Goal: Task Accomplishment & Management: Complete application form

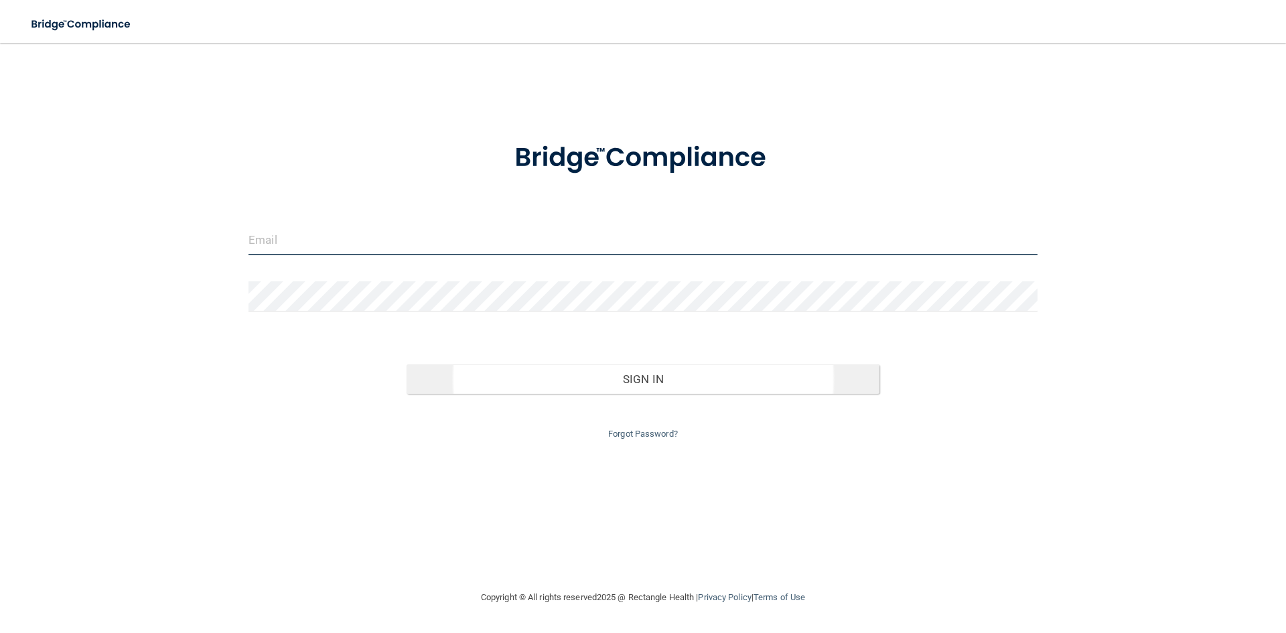
type input "[EMAIL_ADDRESS][DOMAIN_NAME]"
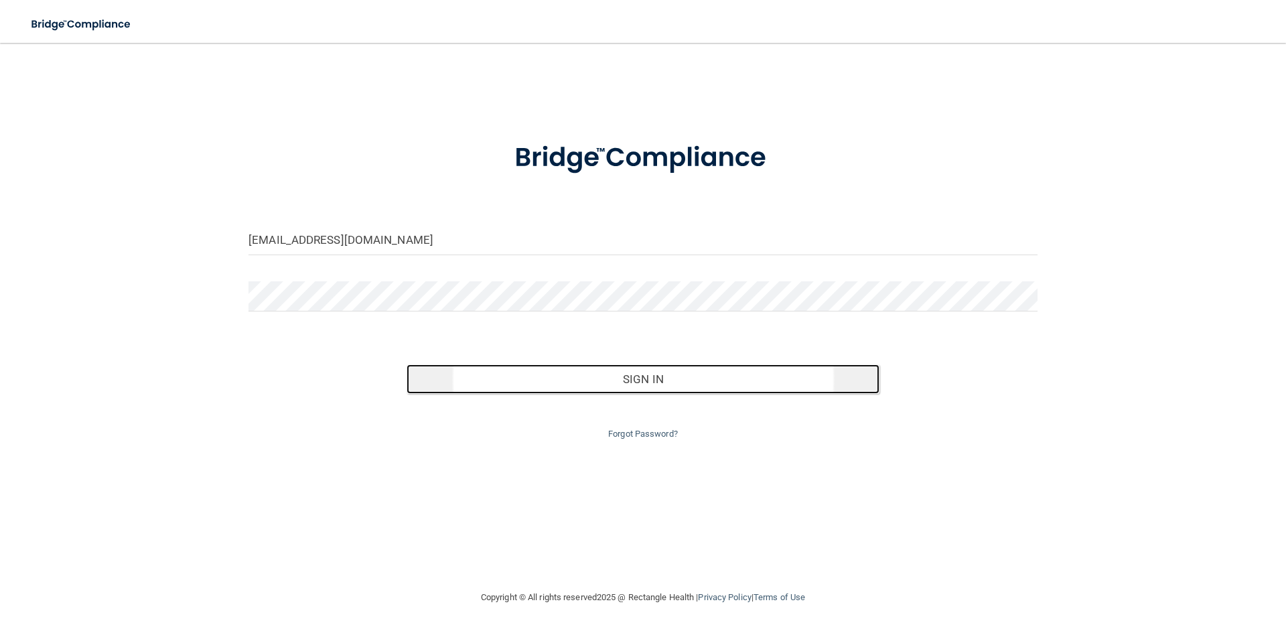
click at [597, 365] on button "Sign In" at bounding box center [644, 379] width 474 height 29
click at [599, 373] on button "Sign In" at bounding box center [644, 379] width 474 height 29
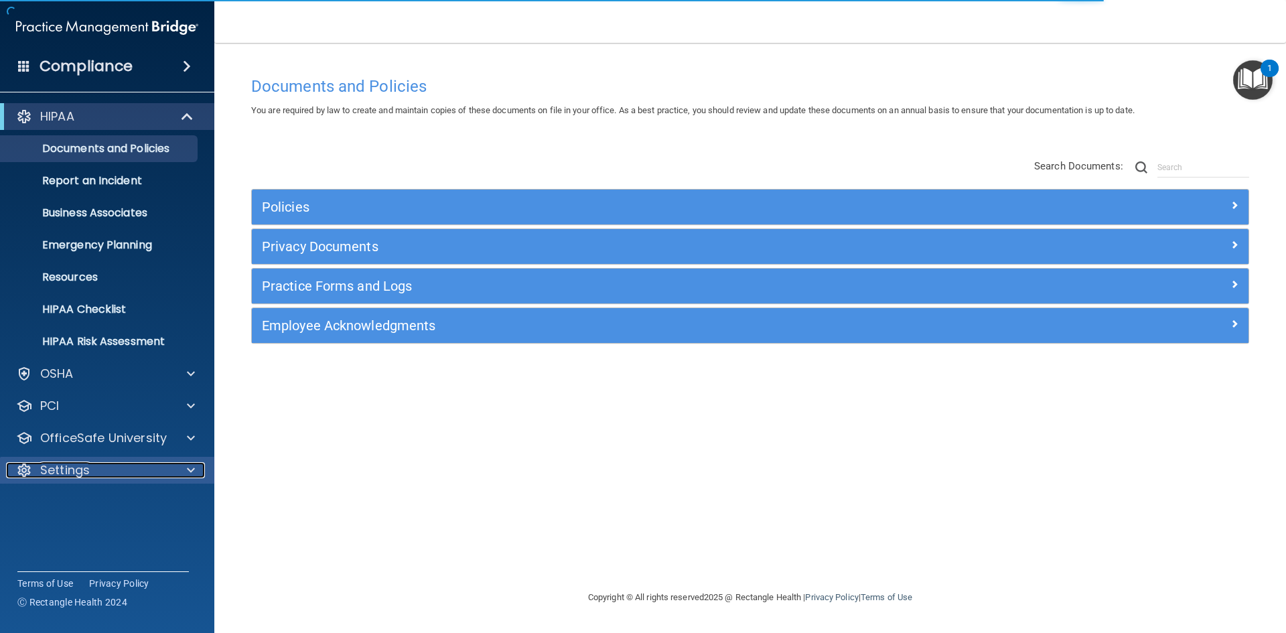
click at [111, 473] on div "Settings" at bounding box center [89, 470] width 166 height 16
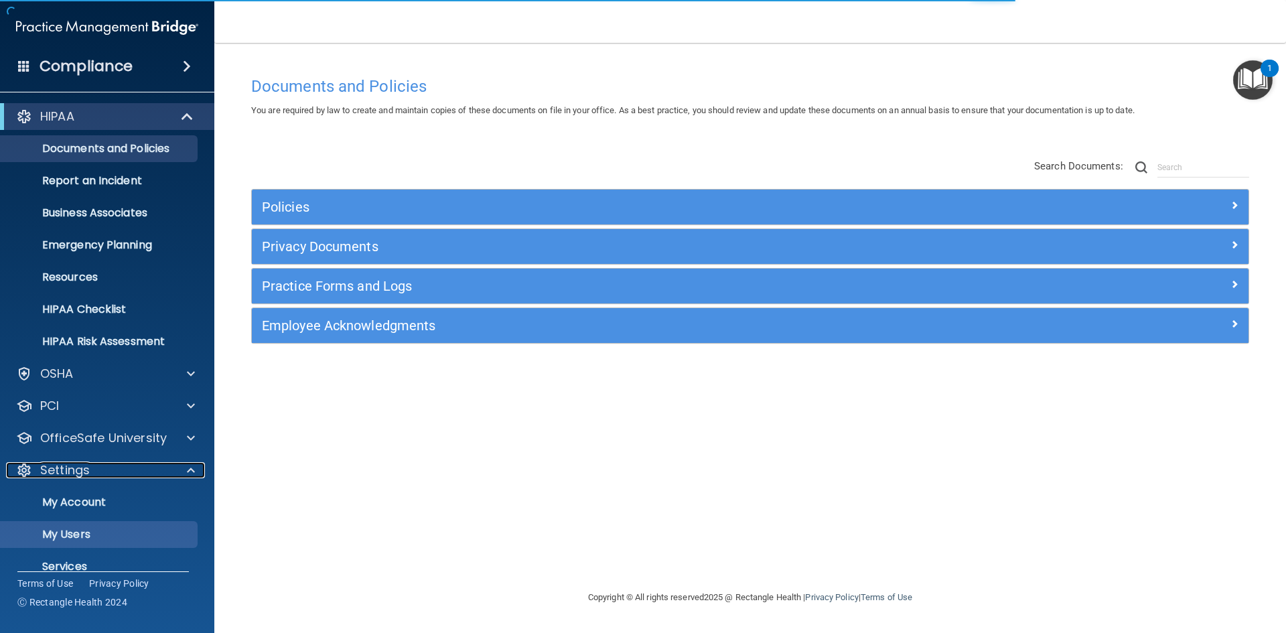
scroll to position [52, 0]
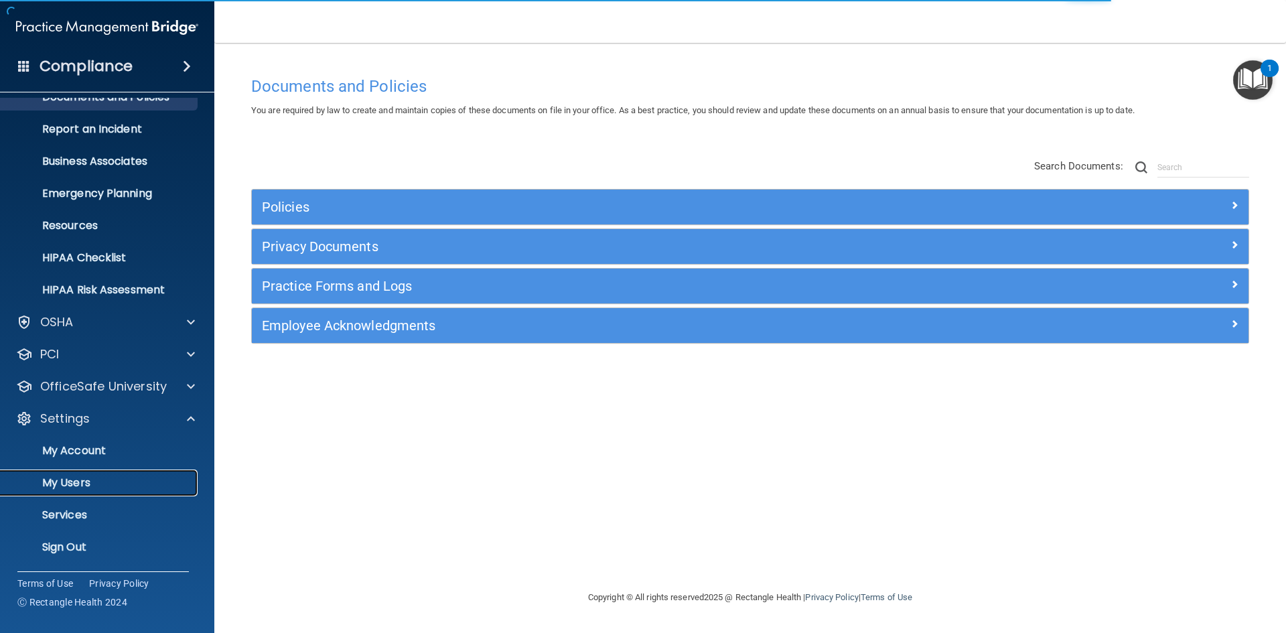
click at [88, 486] on p "My Users" at bounding box center [100, 482] width 183 height 13
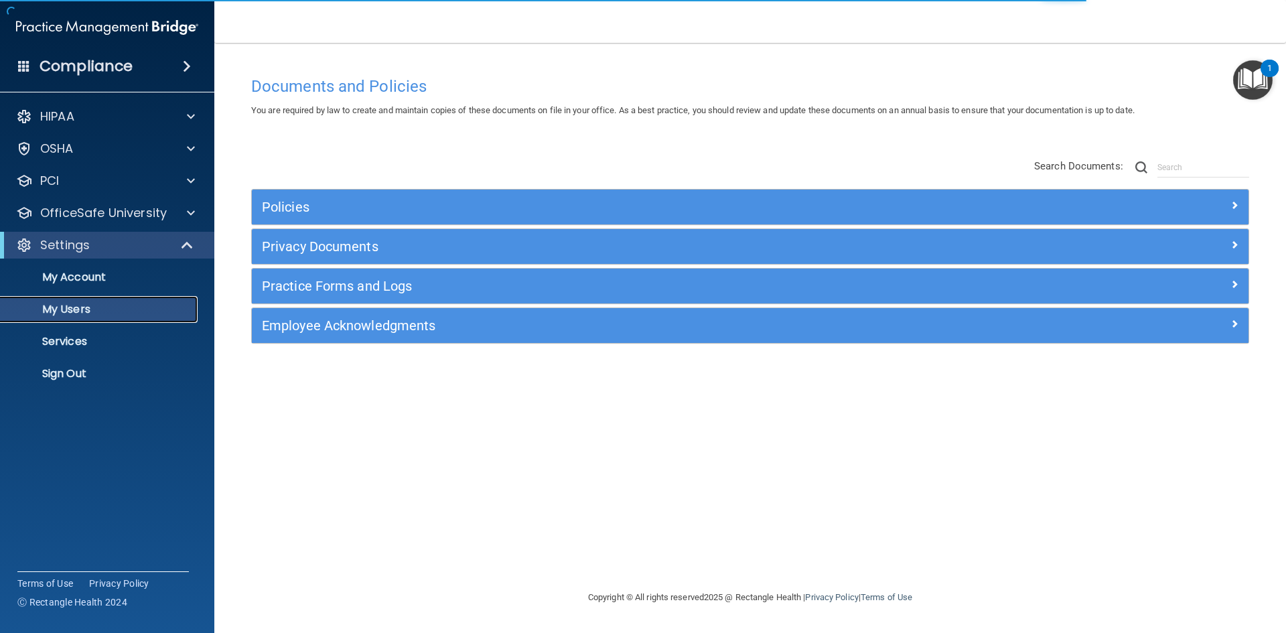
select select "20"
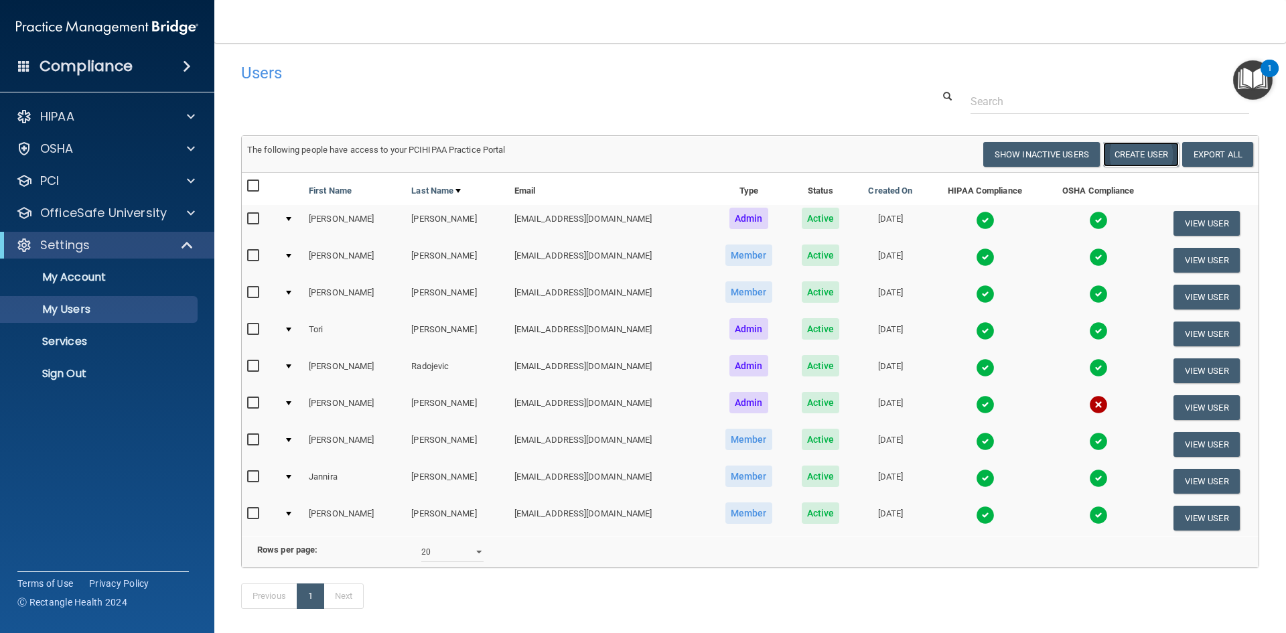
click at [1111, 155] on button "Create User" at bounding box center [1142, 154] width 76 height 25
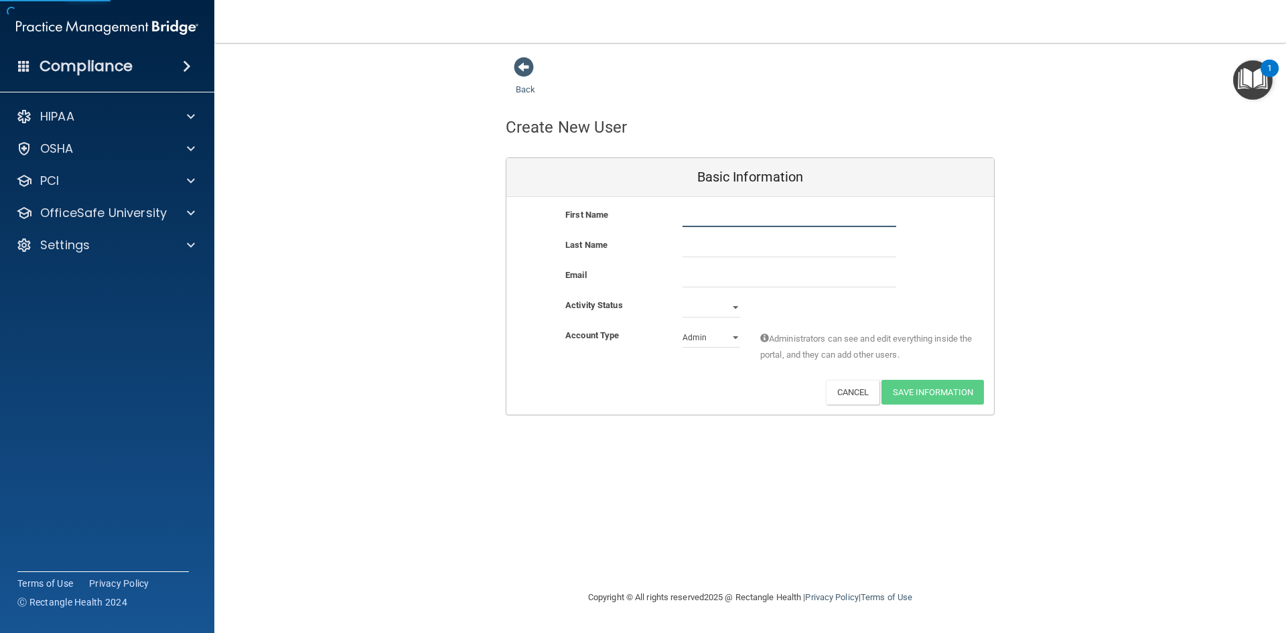
click at [696, 208] on input "text" at bounding box center [790, 217] width 214 height 20
click at [701, 212] on input "text" at bounding box center [790, 217] width 214 height 20
type input "[PERSON_NAME]"
click at [726, 249] on input "text" at bounding box center [790, 247] width 214 height 20
type input "[PERSON_NAME]"
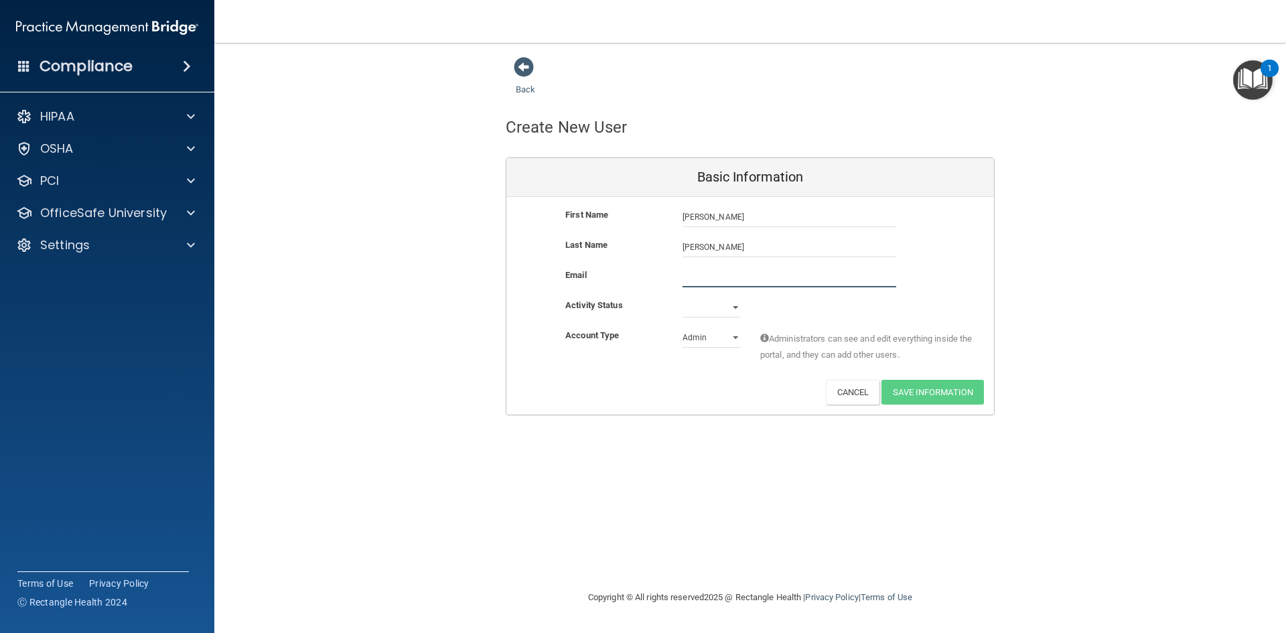
click at [719, 280] on input "email" at bounding box center [790, 277] width 214 height 20
paste input "[EMAIL_ADDRESS][DOMAIN_NAME]"
type input "[EMAIL_ADDRESS][DOMAIN_NAME]"
click at [691, 306] on select "Active Inactive" at bounding box center [712, 308] width 58 height 20
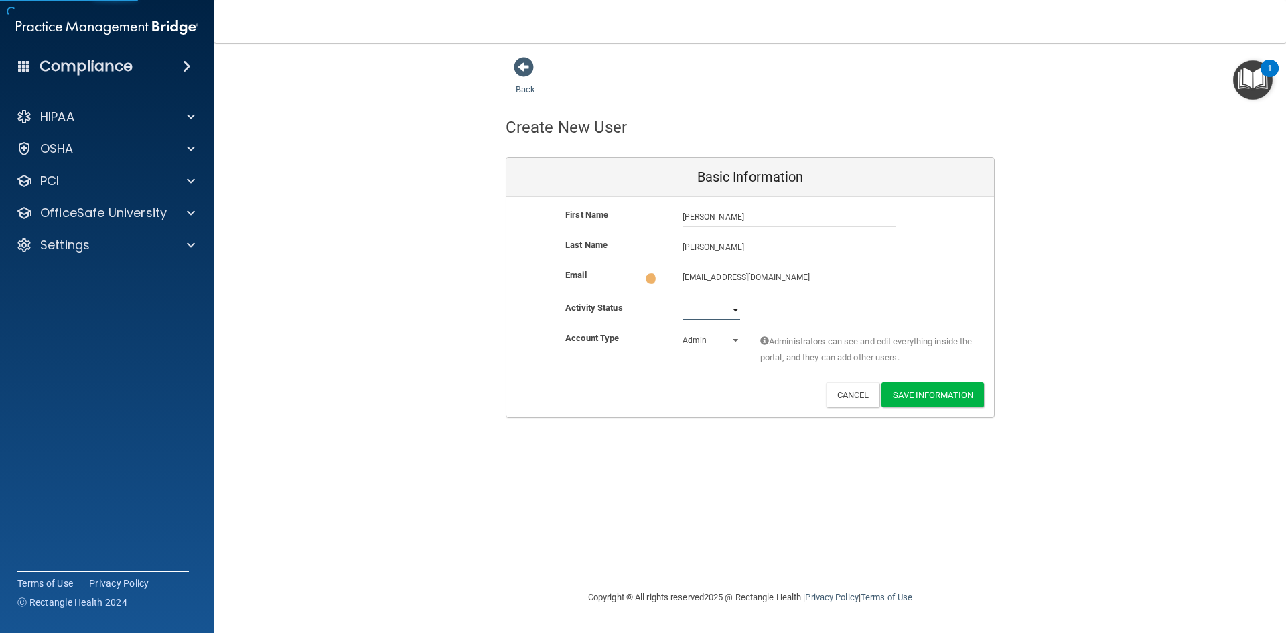
select select "active"
click at [683, 300] on select "Active Inactive" at bounding box center [712, 310] width 58 height 20
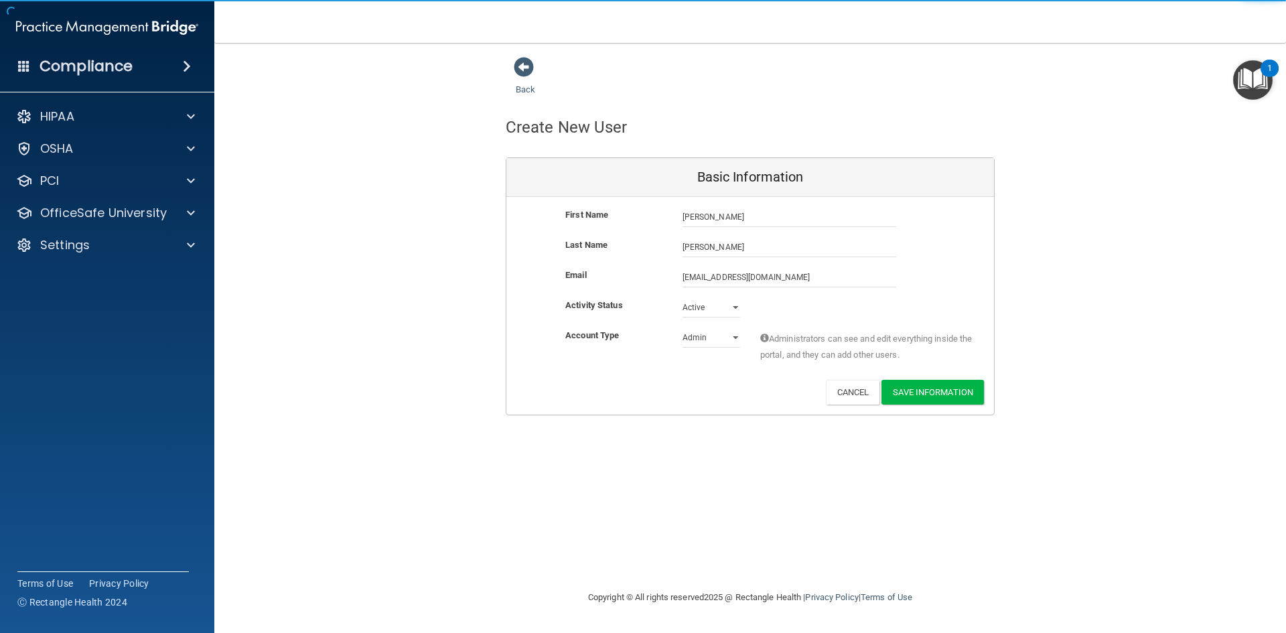
click at [660, 363] on div "Account Type Practice Admin Admin Member Financial Institution Business Associa…" at bounding box center [751, 349] width 488 height 42
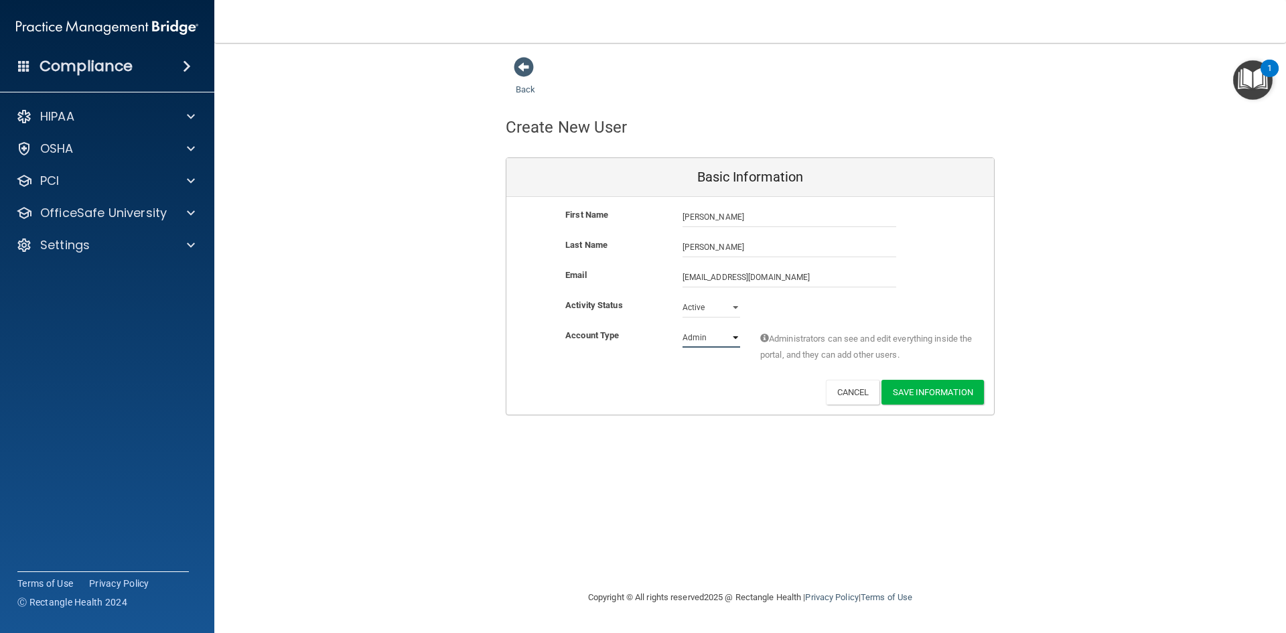
click at [708, 343] on select "Admin Member" at bounding box center [712, 338] width 58 height 20
select select "practice_member"
click at [683, 328] on select "Admin Member" at bounding box center [712, 338] width 58 height 20
click at [669, 401] on div "Deactivate Reset Password Edit Cancel Save Information" at bounding box center [751, 392] width 488 height 25
click at [953, 389] on button "Save Information" at bounding box center [933, 392] width 103 height 25
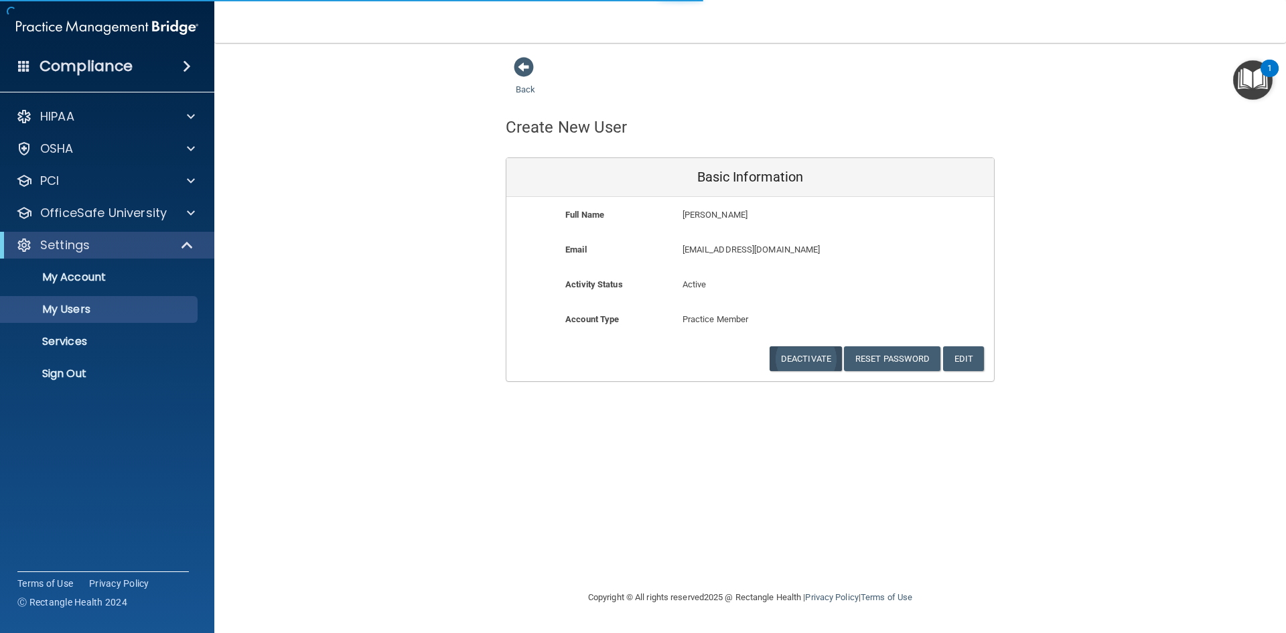
select select "20"
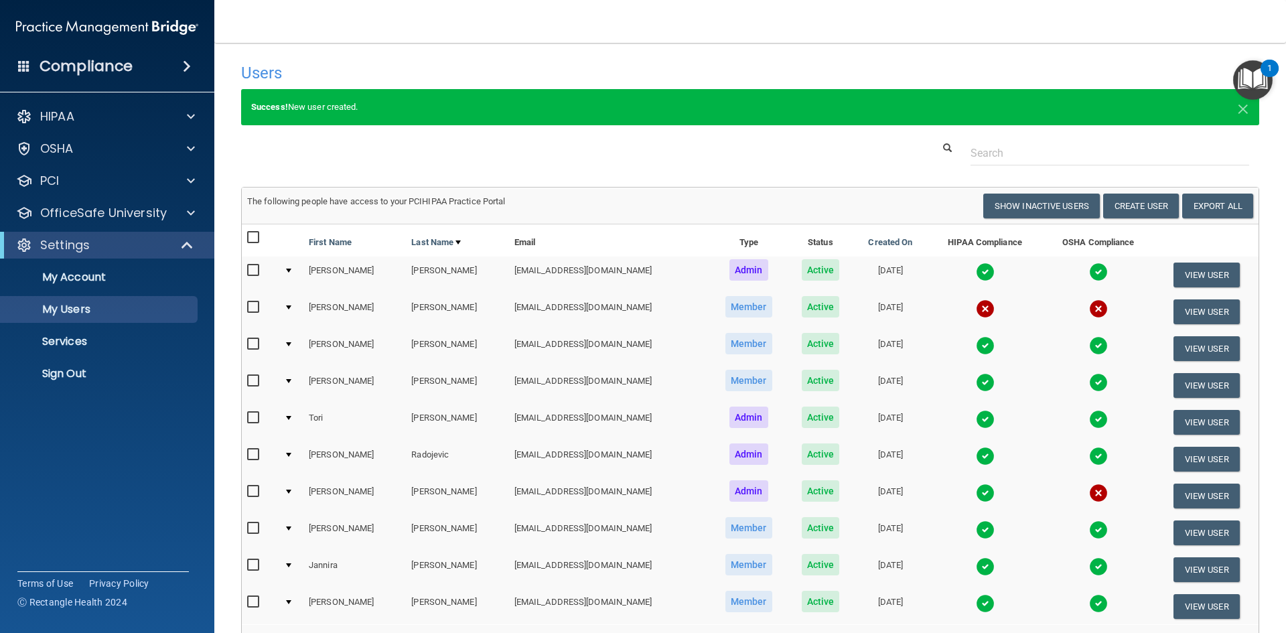
scroll to position [159, 0]
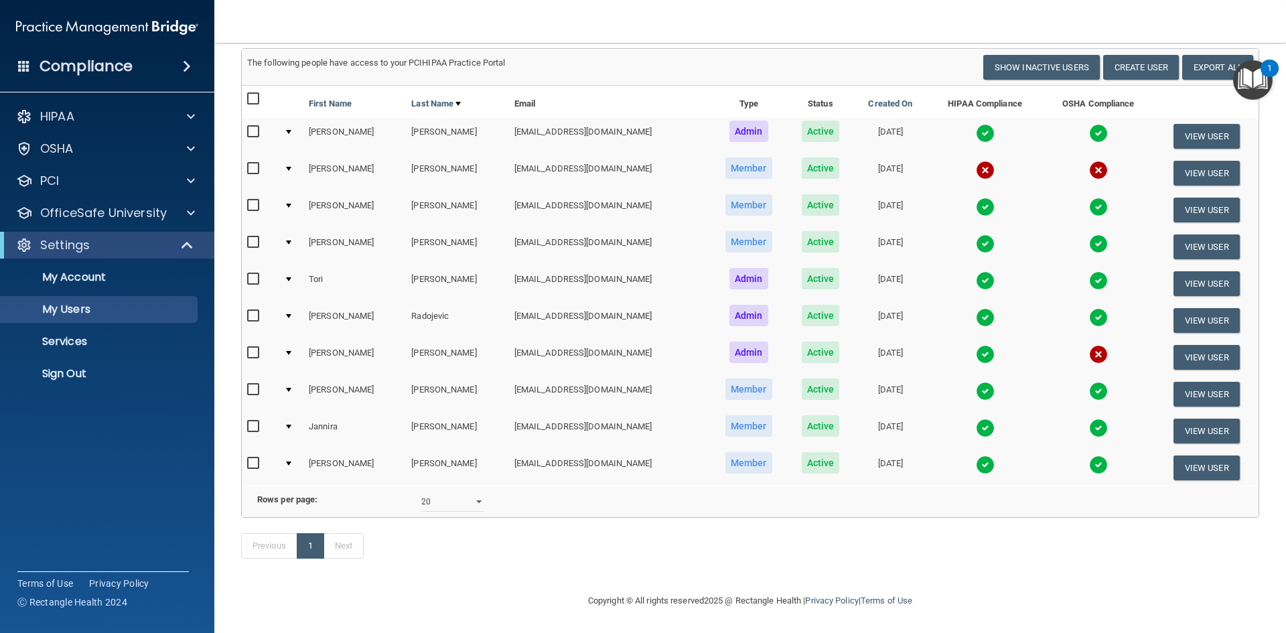
click at [255, 163] on input "checkbox" at bounding box center [254, 168] width 15 height 11
checkbox input "true"
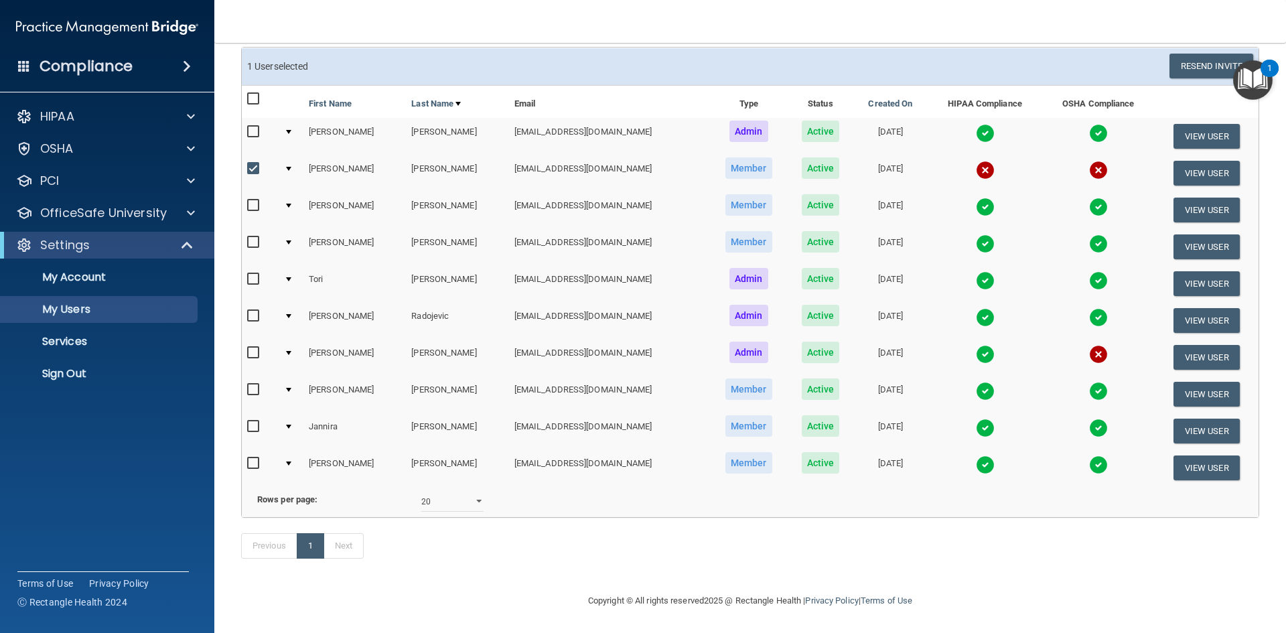
scroll to position [0, 0]
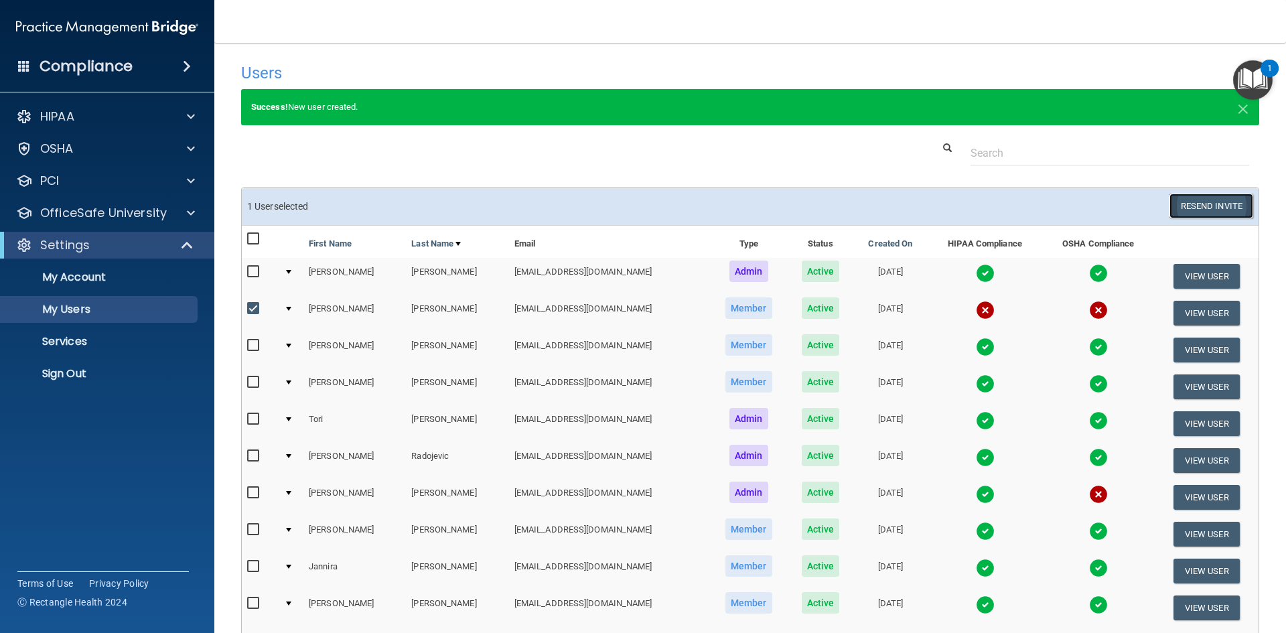
click at [1213, 203] on button "Resend Invite" at bounding box center [1212, 206] width 84 height 25
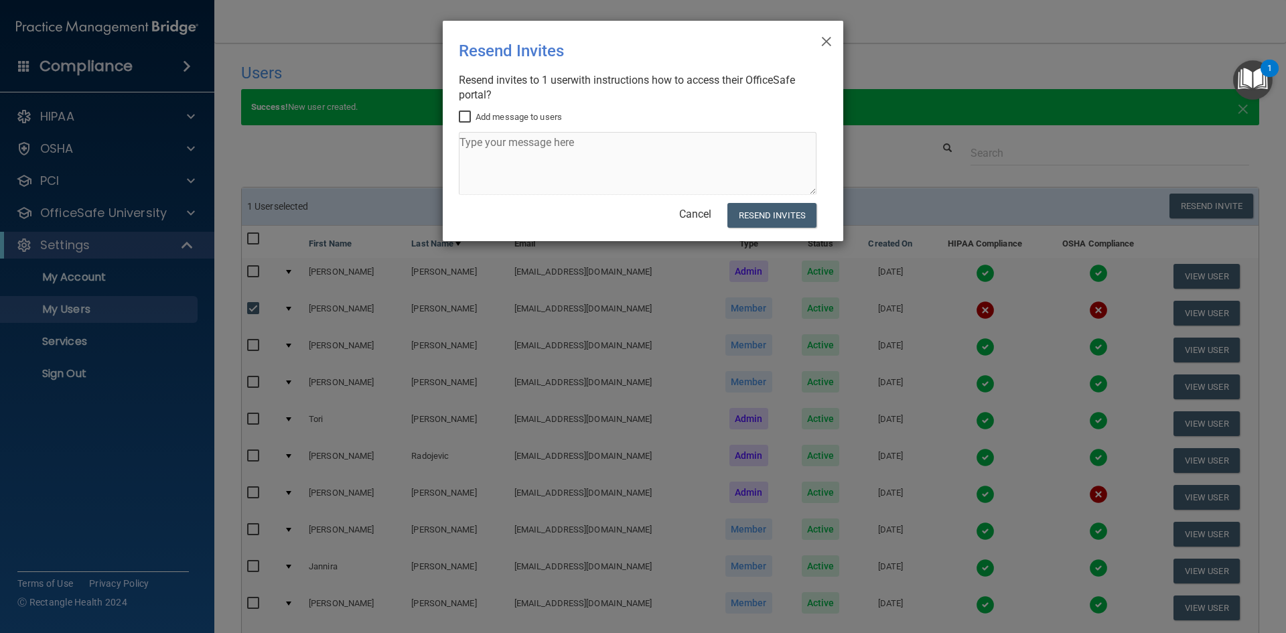
click at [464, 117] on input "Add message to users" at bounding box center [466, 117] width 15 height 11
checkbox input "true"
click at [500, 152] on textarea at bounding box center [638, 163] width 358 height 63
type textarea "T"
click at [465, 161] on textarea "Please complete the videos for OSHA/HIPPA. Should be found in the [GEOGRAPHIC_D…" at bounding box center [638, 163] width 358 height 63
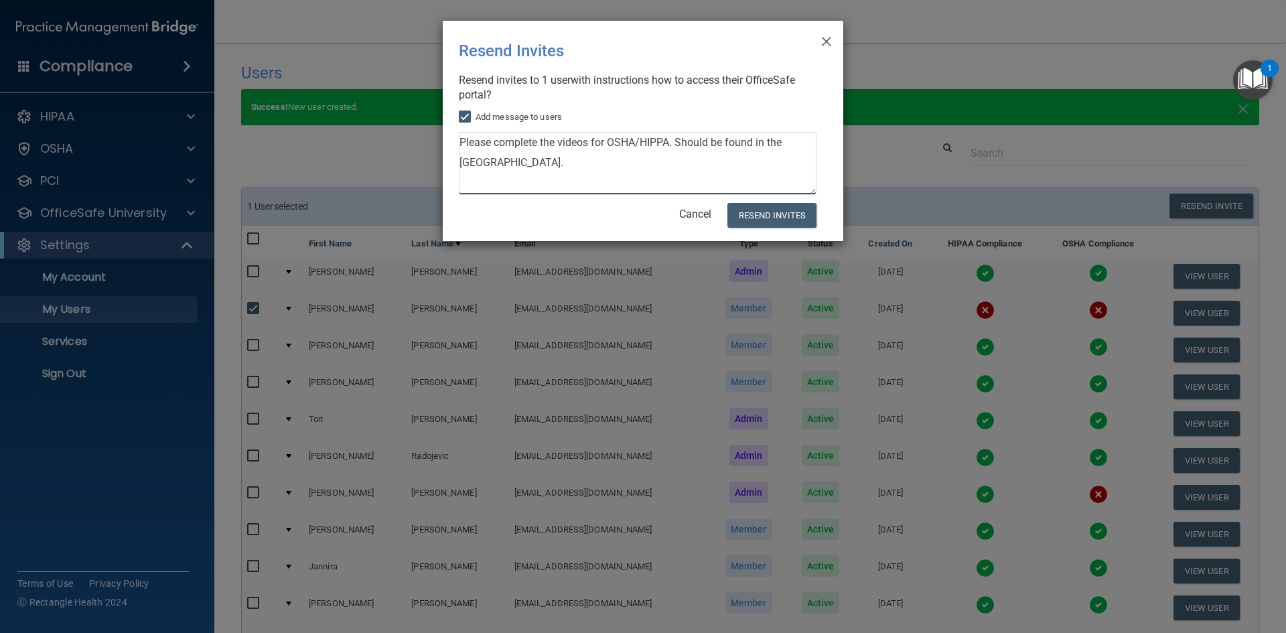
click at [602, 166] on textarea "Please complete the videos for OSHA/HIPPA. Should be found in the [GEOGRAPHIC_D…" at bounding box center [638, 163] width 358 height 63
click at [486, 158] on textarea "Please complete the videos for OSHA/HIPPA. Should be found in the [GEOGRAPHIC_D…" at bounding box center [638, 163] width 358 height 63
click at [468, 163] on textarea "Please complete the videos for OSHA/HIPPA. Should be found in the Office safe U…" at bounding box center [638, 163] width 358 height 63
type textarea "Please complete the videos for OSHA/HIPPA. Should be found in the Office Safe U…"
click at [752, 216] on button "Resend Invites" at bounding box center [772, 215] width 89 height 25
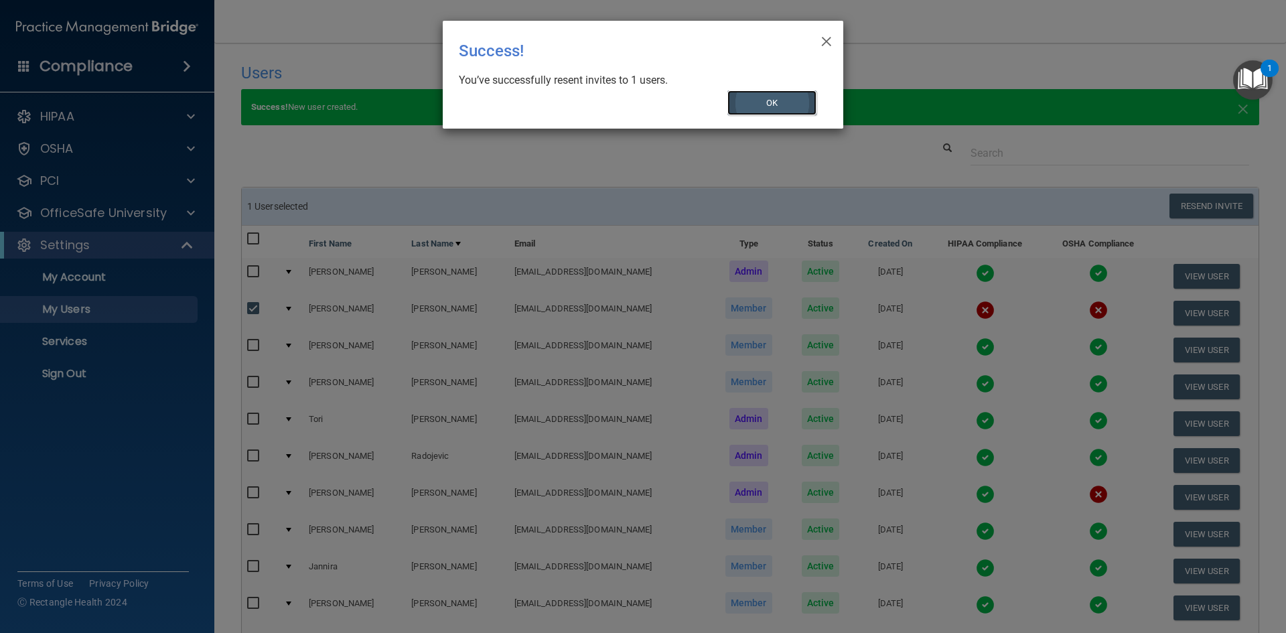
click at [795, 107] on button "OK" at bounding box center [773, 102] width 90 height 25
